Goal: Obtain resource: Download file/media

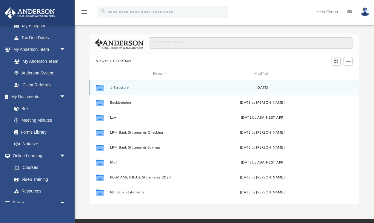
click at [117, 88] on button "1-Structure" at bounding box center [160, 88] width 100 height 4
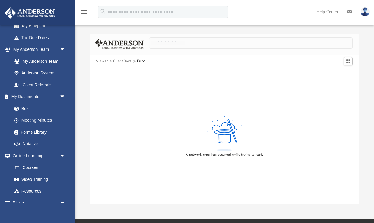
click at [113, 60] on button "Viewable-ClientDocs" at bounding box center [113, 61] width 35 height 5
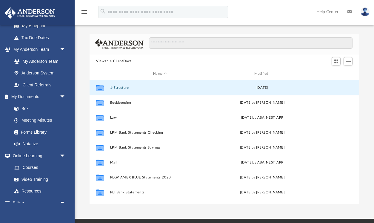
scroll to position [136, 270]
click at [120, 87] on button "1-Structure" at bounding box center [160, 88] width 100 height 4
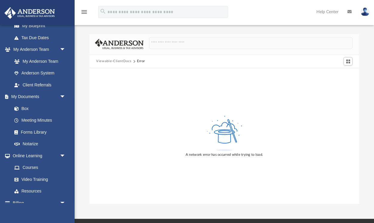
click at [111, 62] on button "Viewable-ClientDocs" at bounding box center [113, 61] width 35 height 5
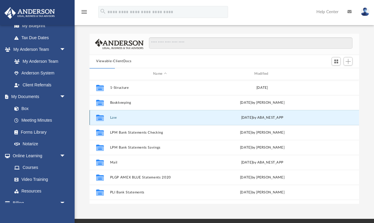
click at [115, 118] on button "Law" at bounding box center [160, 118] width 100 height 4
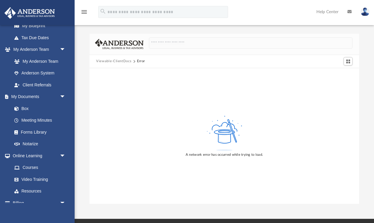
click at [106, 62] on button "Viewable-ClientDocs" at bounding box center [113, 61] width 35 height 5
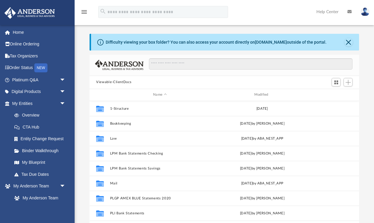
scroll to position [136, 270]
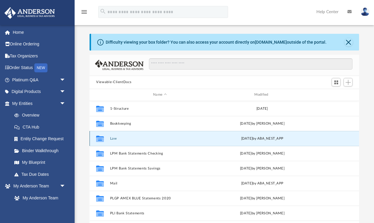
click at [114, 138] on button "Law" at bounding box center [160, 139] width 100 height 4
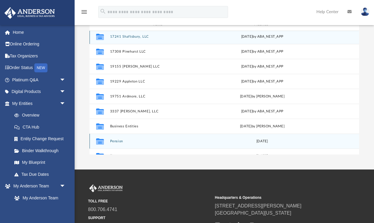
scroll to position [10, 0]
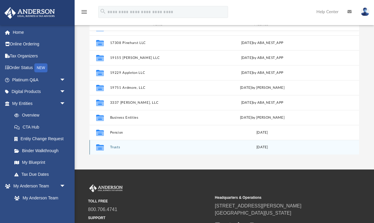
click at [115, 147] on button "Trusts" at bounding box center [160, 147] width 100 height 4
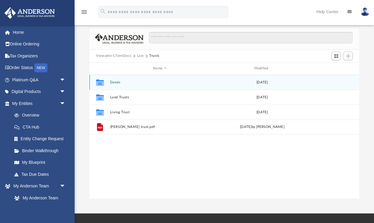
scroll to position [23, 0]
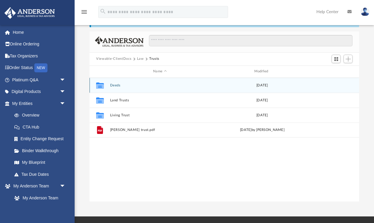
click at [113, 85] on button "Deeds" at bounding box center [160, 85] width 100 height 4
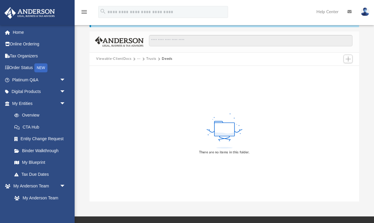
click at [107, 58] on button "Viewable-ClientDocs" at bounding box center [113, 58] width 35 height 5
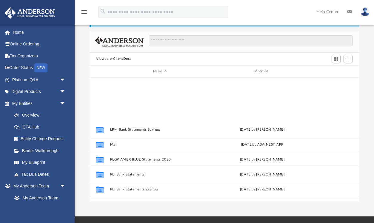
scroll to position [0, 0]
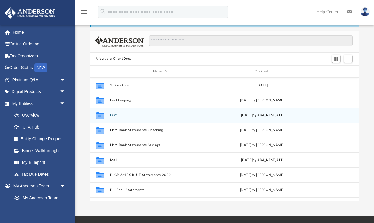
click at [100, 115] on icon "grid" at bounding box center [100, 116] width 8 height 5
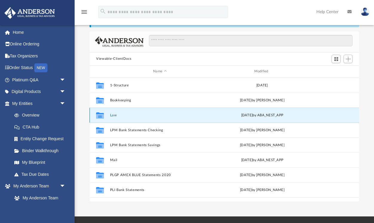
click at [112, 115] on button "Law" at bounding box center [160, 115] width 100 height 4
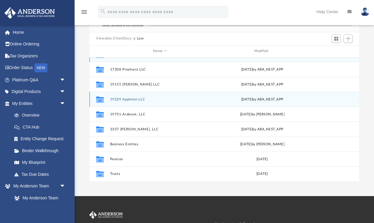
scroll to position [48, 0]
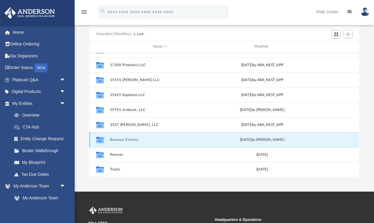
click at [121, 138] on button "Business Entities" at bounding box center [160, 140] width 100 height 4
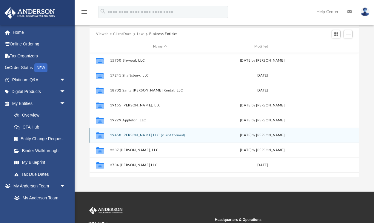
click at [125, 134] on button "19458 [PERSON_NAME] LLC (client formed)" at bounding box center [160, 135] width 100 height 4
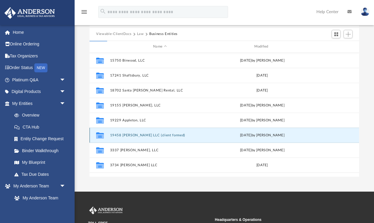
click at [125, 134] on button "19458 [PERSON_NAME] LLC (client formed)" at bounding box center [160, 135] width 100 height 4
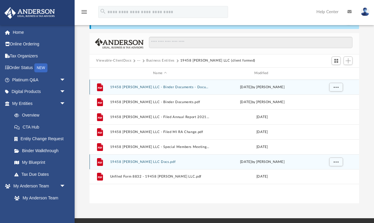
scroll to position [27, 0]
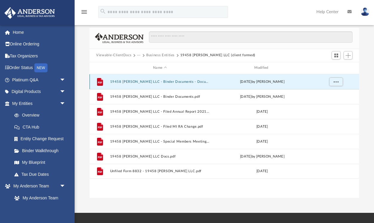
click at [131, 82] on button "19458 [PERSON_NAME] LLC - Binder Documents - DocuSigned.pdf" at bounding box center [160, 82] width 100 height 4
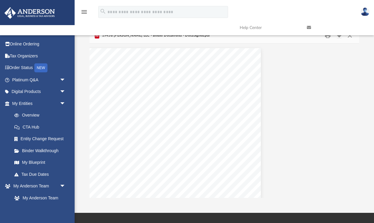
scroll to position [0, 0]
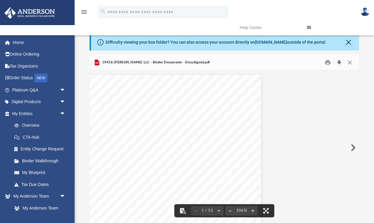
click at [339, 63] on button "Download" at bounding box center [339, 62] width 11 height 9
click at [349, 63] on button "Close" at bounding box center [350, 62] width 11 height 9
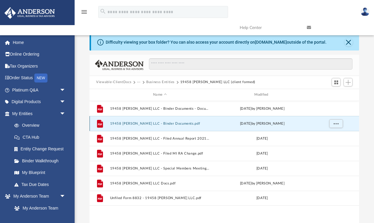
click at [123, 123] on button "19458 [PERSON_NAME] LLC - Binder Documents.pdf" at bounding box center [160, 124] width 100 height 4
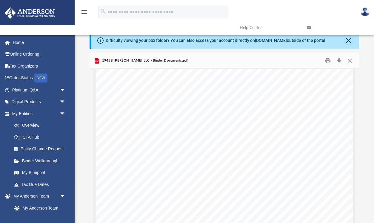
scroll to position [15063, 0]
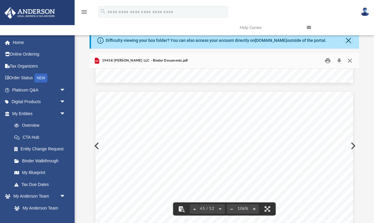
click at [351, 61] on button "Close" at bounding box center [350, 60] width 11 height 9
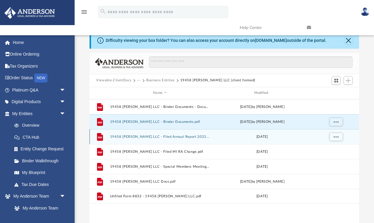
click at [142, 137] on button "19458 [PERSON_NAME] LLC - Filed Annual Report 2021.pdf" at bounding box center [160, 137] width 100 height 4
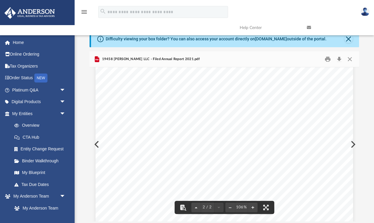
scroll to position [331, 0]
click at [350, 58] on button "Close" at bounding box center [350, 58] width 11 height 9
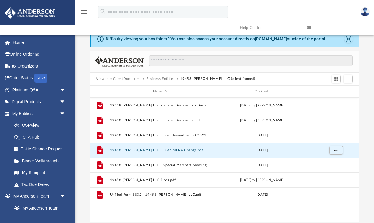
click at [132, 151] on button "19458 [PERSON_NAME] LLC - Filed MI RA Change.pdf" at bounding box center [160, 150] width 100 height 4
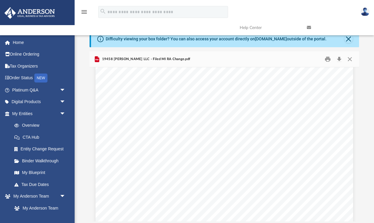
scroll to position [136, 0]
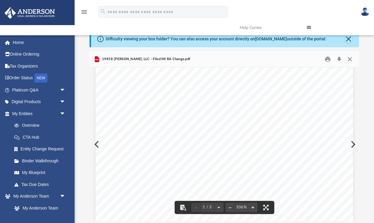
click at [350, 59] on button "Close" at bounding box center [350, 58] width 11 height 9
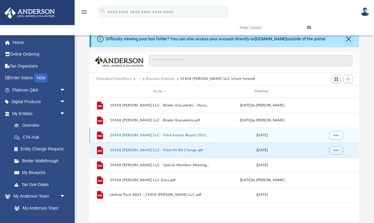
scroll to position [9, 0]
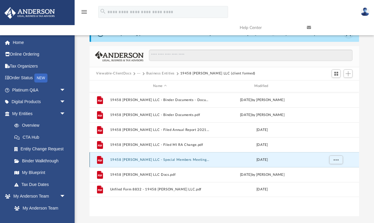
click at [142, 160] on button "19458 [PERSON_NAME] LLC - Special Members Meeting - [DATE].pdf" at bounding box center [160, 160] width 100 height 4
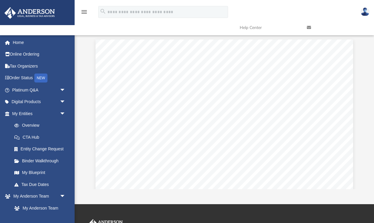
scroll to position [0, 0]
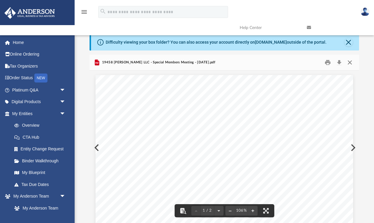
click at [351, 62] on button "Close" at bounding box center [350, 62] width 11 height 9
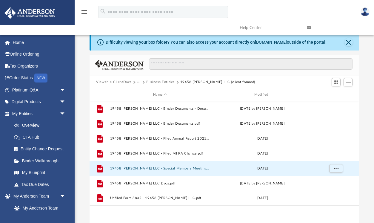
click at [164, 82] on button "Business Entities" at bounding box center [160, 82] width 28 height 5
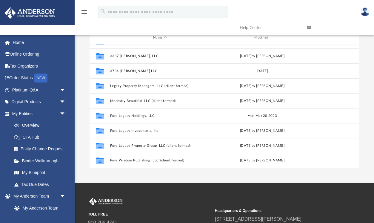
scroll to position [58, 0]
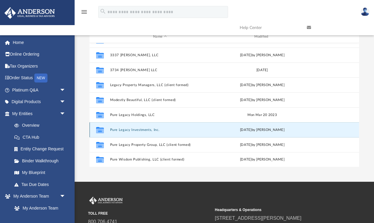
click at [123, 130] on button "Pure Legacy Investments, Inc." at bounding box center [160, 130] width 100 height 4
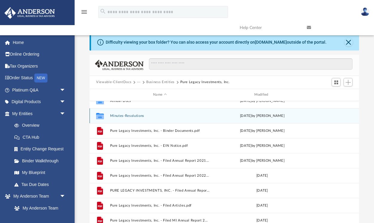
scroll to position [0, 0]
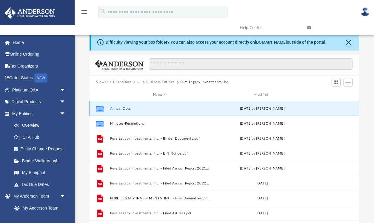
click at [120, 108] on button "Annual Docs" at bounding box center [160, 109] width 100 height 4
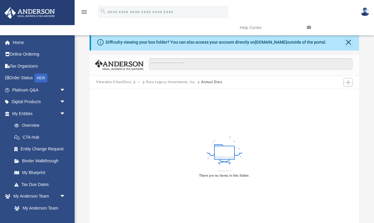
click at [169, 82] on button "Pure Legacy Investments, Inc." at bounding box center [171, 82] width 50 height 5
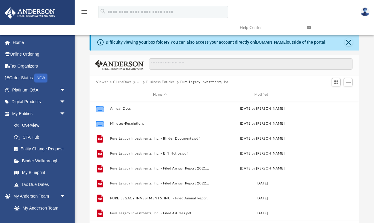
scroll to position [136, 270]
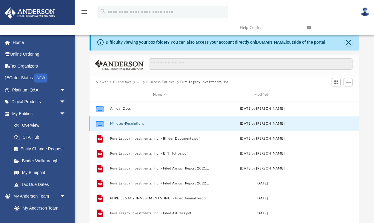
click at [126, 125] on button "Minutes-Resolutions" at bounding box center [160, 124] width 100 height 4
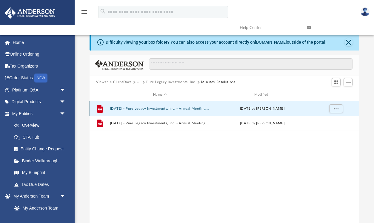
click at [154, 108] on button "[DATE] - Pure Legacy Investments, Inc. - Annual Meeting.pdf" at bounding box center [160, 109] width 100 height 4
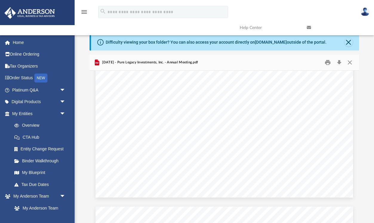
scroll to position [0, 0]
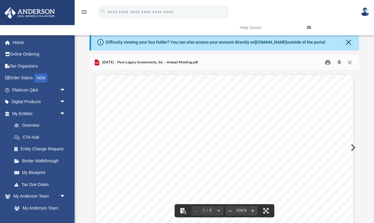
click at [328, 64] on button "Print" at bounding box center [328, 62] width 12 height 9
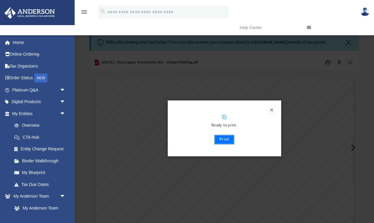
click at [225, 139] on button "Print" at bounding box center [225, 140] width 20 height 10
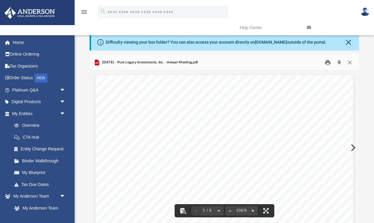
click at [328, 63] on button "Print" at bounding box center [328, 62] width 12 height 9
click at [350, 63] on button "Close" at bounding box center [350, 62] width 11 height 9
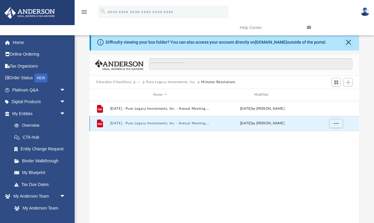
click at [148, 123] on button "[DATE] - Pure Legacy Investments, Inc. - Annual Meeting.pdf" at bounding box center [160, 123] width 100 height 4
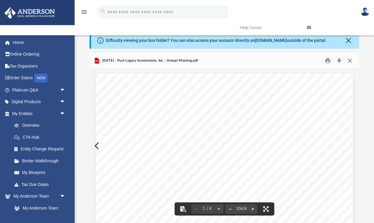
click at [350, 59] on button "Close" at bounding box center [350, 60] width 11 height 9
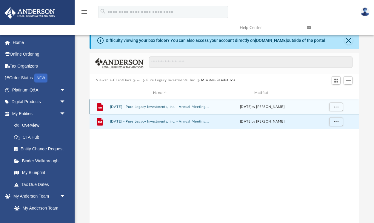
click at [139, 108] on button "[DATE] - Pure Legacy Investments, Inc. - Annual Meeting.pdf" at bounding box center [160, 107] width 100 height 4
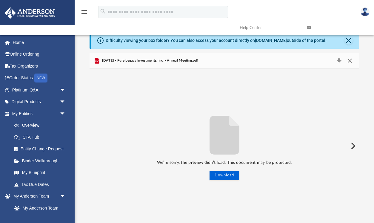
click at [350, 59] on button "Close" at bounding box center [350, 60] width 11 height 8
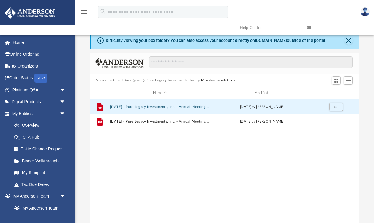
click at [135, 107] on button "[DATE] - Pure Legacy Investments, Inc. - Annual Meeting.pdf" at bounding box center [160, 107] width 100 height 4
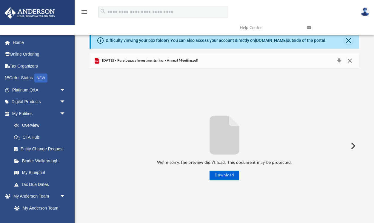
click at [352, 60] on button "Close" at bounding box center [350, 60] width 11 height 8
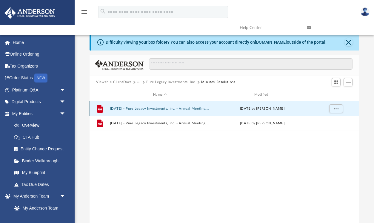
click at [141, 107] on button "[DATE] - Pure Legacy Investments, Inc. - Annual Meeting.pdf" at bounding box center [160, 109] width 100 height 4
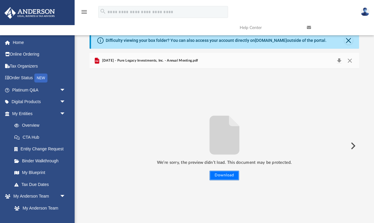
click at [221, 175] on button "Download" at bounding box center [225, 176] width 30 height 10
click at [349, 60] on button "Close" at bounding box center [350, 60] width 11 height 8
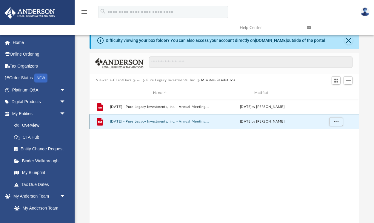
click at [146, 122] on button "[DATE] - Pure Legacy Investments, Inc. - Annual Meeting.pdf" at bounding box center [160, 122] width 100 height 4
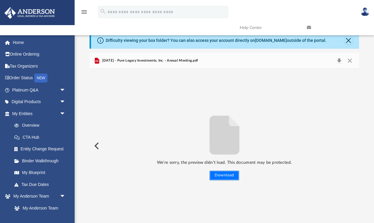
click at [218, 176] on button "Download" at bounding box center [225, 176] width 30 height 10
click at [350, 62] on button "Close" at bounding box center [350, 60] width 11 height 8
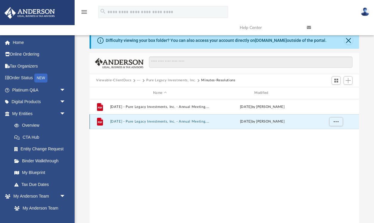
click at [130, 122] on button "[DATE] - Pure Legacy Investments, Inc. - Annual Meeting.pdf" at bounding box center [160, 122] width 100 height 4
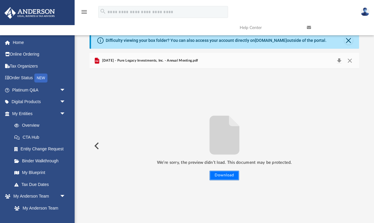
click at [224, 174] on button "Download" at bounding box center [225, 176] width 30 height 10
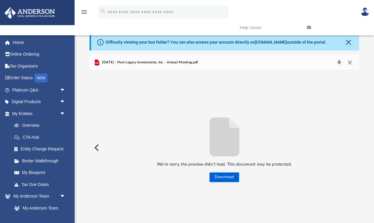
click at [351, 63] on button "Close" at bounding box center [350, 62] width 11 height 8
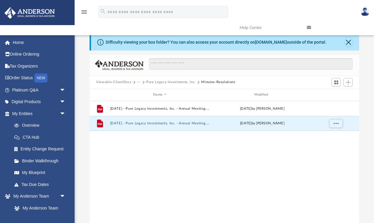
click at [170, 82] on button "Pure Legacy Investments, Inc." at bounding box center [171, 82] width 50 height 5
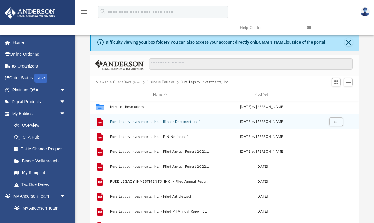
scroll to position [18, 0]
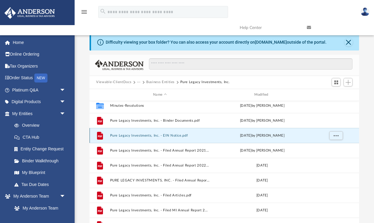
click at [146, 136] on button "Pure Legacy Investments, Inc. - EIN Notice.pdf" at bounding box center [160, 136] width 100 height 4
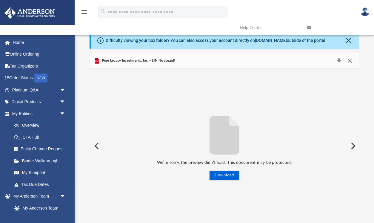
click at [350, 60] on button "Close" at bounding box center [350, 60] width 11 height 8
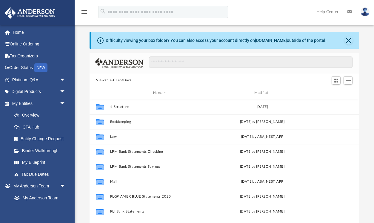
scroll to position [136, 270]
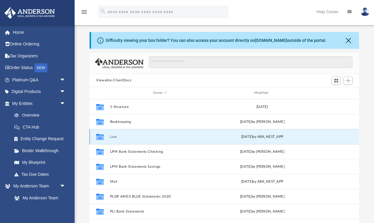
click at [115, 137] on button "Law" at bounding box center [160, 137] width 100 height 4
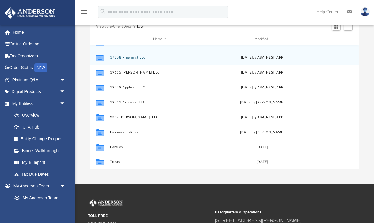
scroll to position [67, 0]
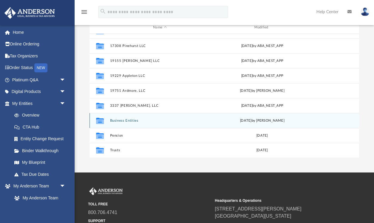
click at [127, 119] on button "Business Entities" at bounding box center [160, 121] width 100 height 4
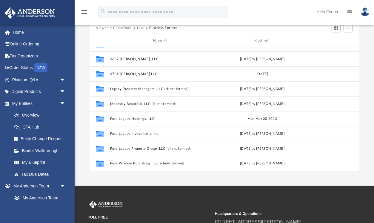
scroll to position [57, 0]
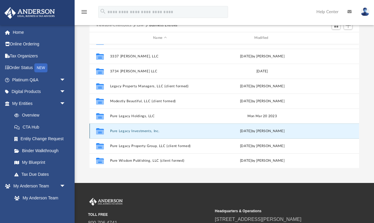
click at [138, 130] on button "Pure Legacy Investments, Inc." at bounding box center [160, 131] width 100 height 4
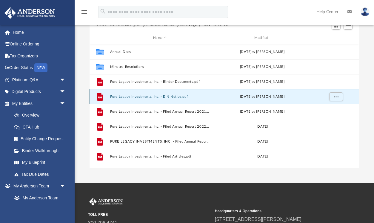
click at [134, 97] on button "Pure Legacy Investments, Inc. - EIN Notice.pdf" at bounding box center [160, 97] width 100 height 4
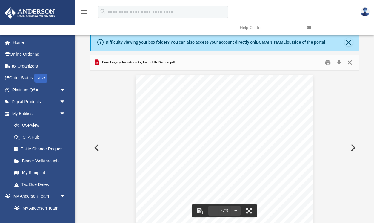
click at [349, 63] on button "Close" at bounding box center [350, 62] width 11 height 9
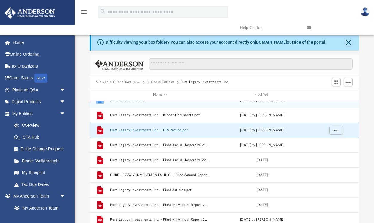
scroll to position [25, 0]
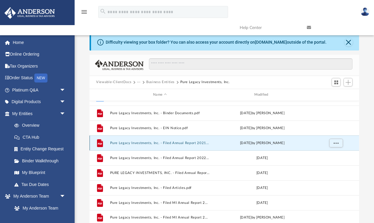
click at [134, 142] on button "Pure Legacy Investments, Inc. - Filed Annual Report 2021.pdf" at bounding box center [160, 143] width 100 height 4
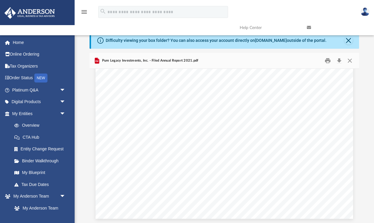
scroll to position [874, 0]
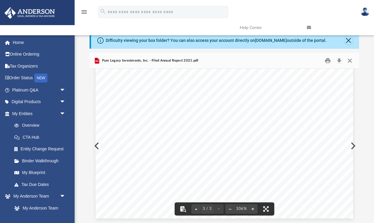
click at [350, 62] on button "Close" at bounding box center [350, 60] width 11 height 9
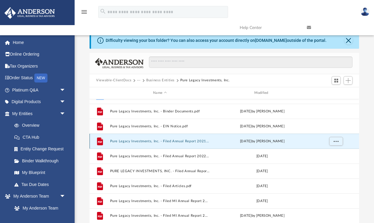
click at [164, 142] on button "Pure Legacy Investments, Inc. - Filed Annual Report 2021.pdf" at bounding box center [160, 141] width 100 height 4
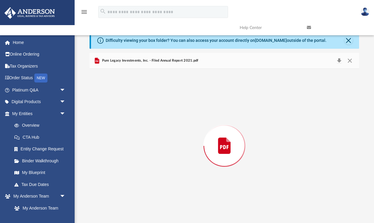
scroll to position [686, 0]
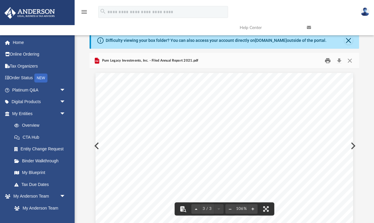
click at [328, 62] on button "Print" at bounding box center [328, 60] width 12 height 9
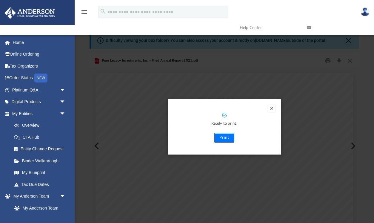
click at [224, 139] on button "Print" at bounding box center [225, 138] width 20 height 10
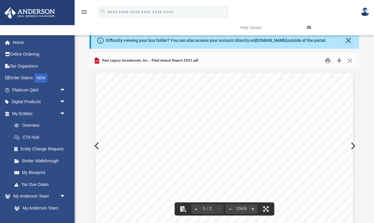
scroll to position [697, 0]
click at [351, 60] on button "Close" at bounding box center [350, 60] width 11 height 9
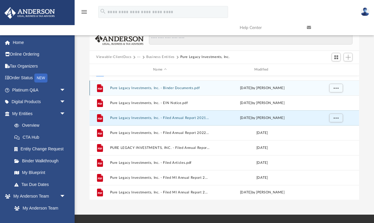
scroll to position [36, 0]
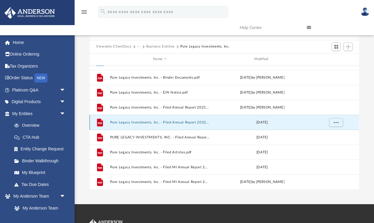
click at [138, 123] on button "Pure Legacy Investments, Inc. - Filed Annual Report 2022.pdf" at bounding box center [160, 122] width 100 height 4
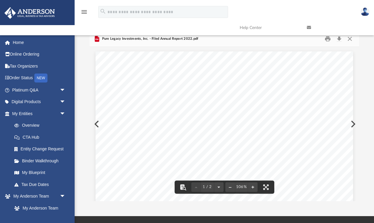
scroll to position [0, 0]
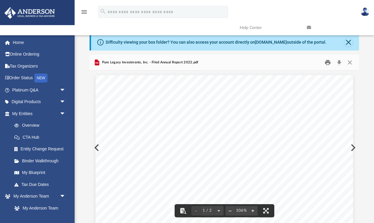
click at [327, 61] on button "Print" at bounding box center [328, 62] width 12 height 9
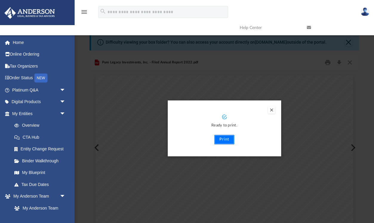
click at [223, 142] on button "Print" at bounding box center [225, 140] width 20 height 10
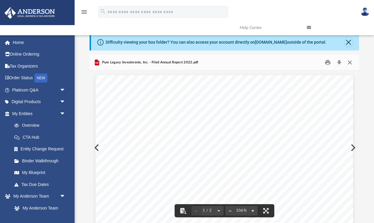
click at [350, 62] on button "Close" at bounding box center [350, 62] width 11 height 9
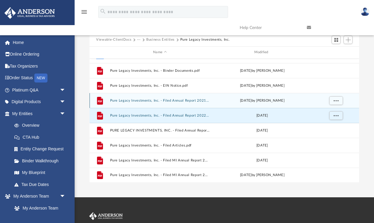
scroll to position [44, 0]
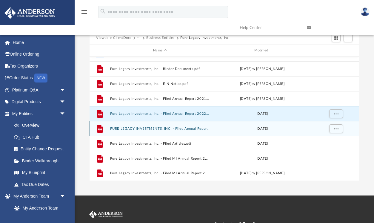
click at [152, 130] on button "PURE LEGACY INVESTMENTS, INC. - Filed Annual Report 2023.pdf" at bounding box center [160, 129] width 100 height 4
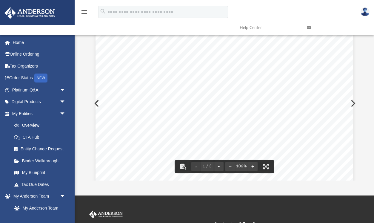
scroll to position [0, 0]
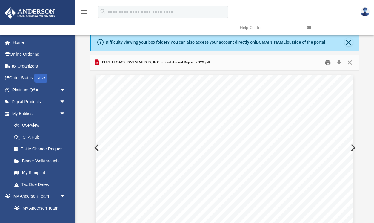
click at [329, 63] on button "Print" at bounding box center [328, 62] width 12 height 9
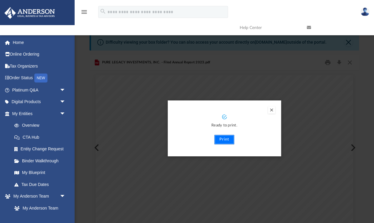
click at [224, 139] on button "Print" at bounding box center [225, 140] width 20 height 10
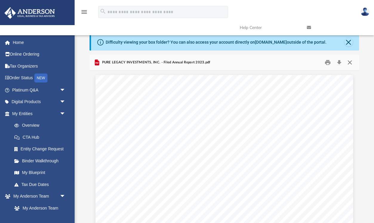
click at [351, 62] on button "Close" at bounding box center [350, 62] width 11 height 9
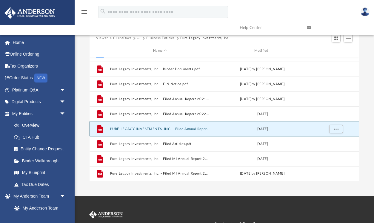
scroll to position [53, 0]
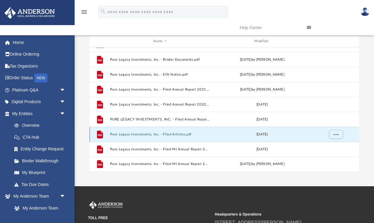
click at [142, 134] on button "Pure Legacy Investments, Inc. - Filed Articles.pdf" at bounding box center [160, 134] width 100 height 4
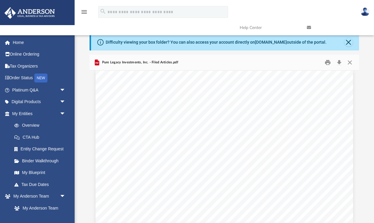
scroll to position [0, 0]
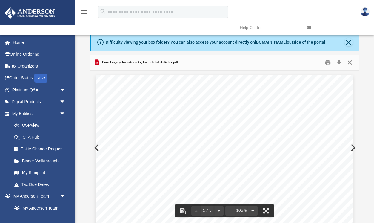
click at [352, 63] on button "Close" at bounding box center [350, 62] width 11 height 9
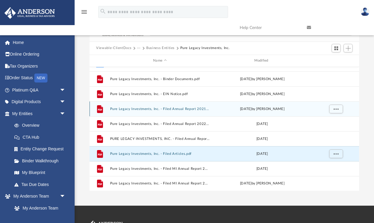
scroll to position [41, 0]
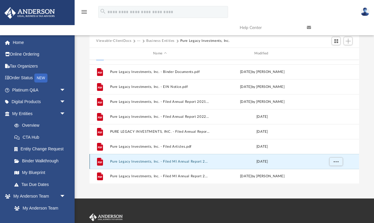
click at [173, 162] on button "Pure Legacy Investments, Inc. - Filed MI Annual Report 2024.pdf" at bounding box center [160, 162] width 100 height 4
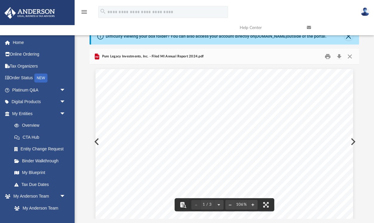
scroll to position [0, 0]
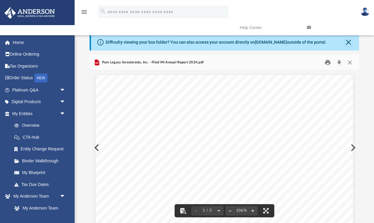
click at [328, 62] on button "Print" at bounding box center [328, 62] width 12 height 9
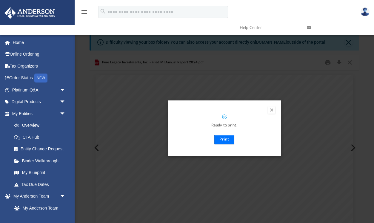
click at [227, 138] on button "Print" at bounding box center [225, 140] width 20 height 10
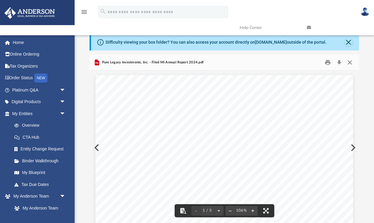
click at [351, 62] on button "Close" at bounding box center [350, 62] width 11 height 9
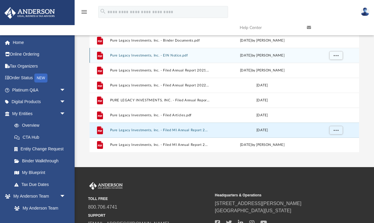
scroll to position [80, 0]
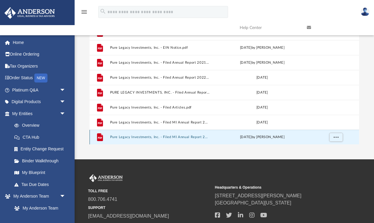
click at [181, 137] on button "Pure Legacy Investments, Inc. - Filed MI Annual Report 2025.pdf" at bounding box center [160, 137] width 100 height 4
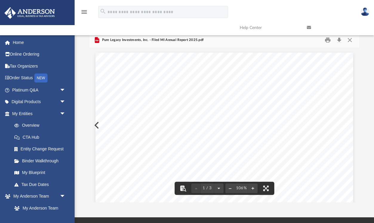
scroll to position [0, 0]
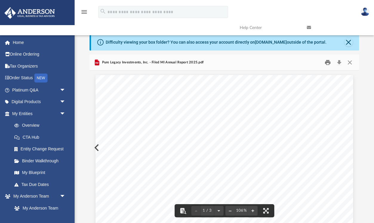
click at [328, 62] on button "Print" at bounding box center [328, 62] width 12 height 9
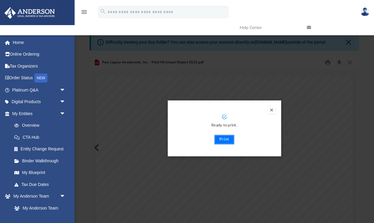
click at [225, 138] on button "Print" at bounding box center [225, 140] width 20 height 10
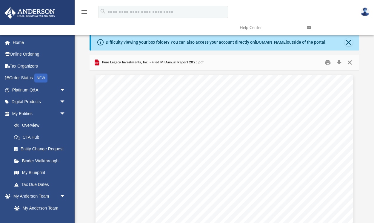
click at [351, 64] on button "Close" at bounding box center [350, 62] width 11 height 9
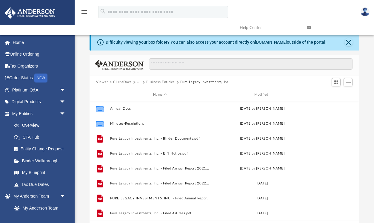
click at [157, 83] on button "Business Entities" at bounding box center [160, 82] width 28 height 5
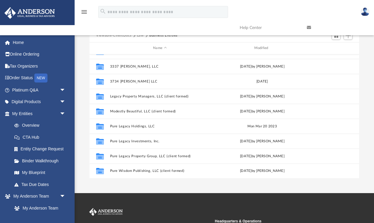
scroll to position [52, 0]
